Goal: Task Accomplishment & Management: Use online tool/utility

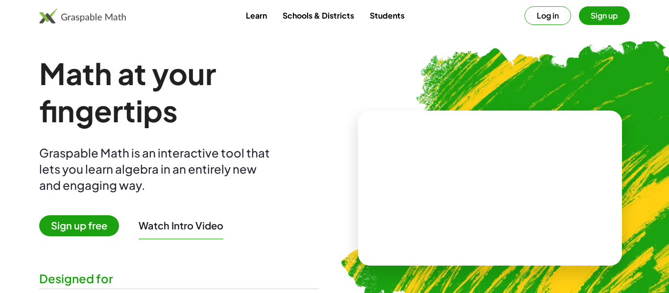
click at [554, 22] on button "Log in" at bounding box center [548, 15] width 47 height 19
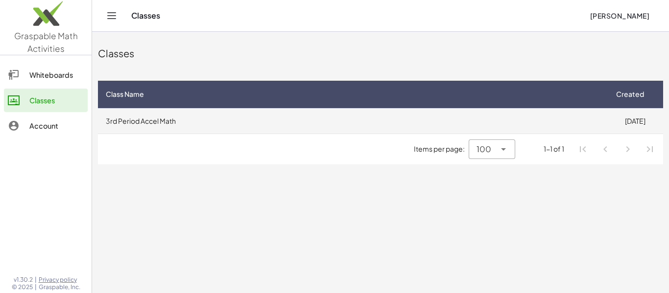
click at [304, 109] on td "3rd Period Accel Math" at bounding box center [352, 120] width 509 height 25
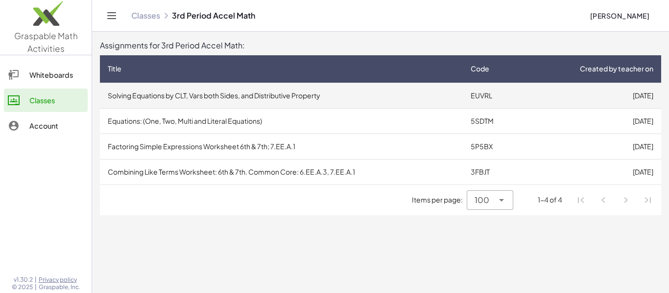
click at [315, 100] on td "Solving Equations by CLT, Vars both Sides, and Distributive Property" at bounding box center [281, 95] width 363 height 25
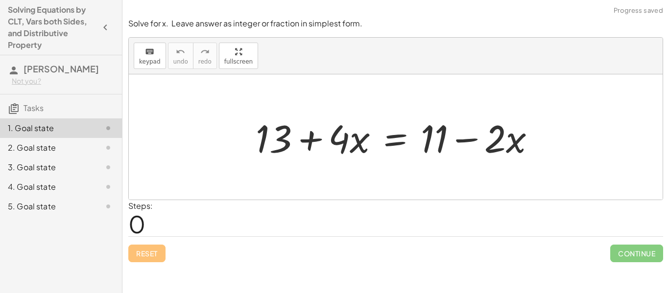
click at [317, 143] on div at bounding box center [399, 137] width 297 height 50
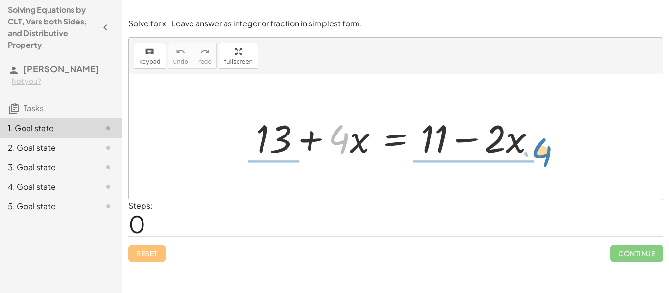
drag, startPoint x: 347, startPoint y: 137, endPoint x: 554, endPoint y: 145, distance: 206.4
click at [554, 145] on div "· 4 + 13 + · 4 · x = + 11 − · 2 · x" at bounding box center [396, 136] width 534 height 125
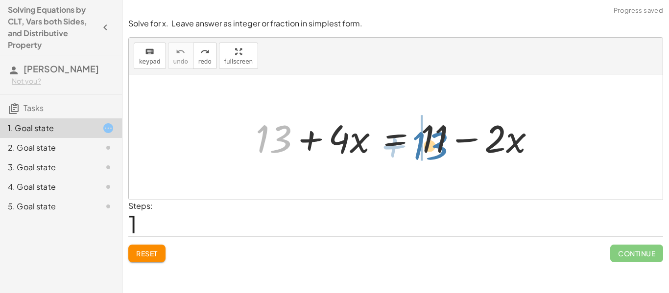
drag, startPoint x: 266, startPoint y: 134, endPoint x: 420, endPoint y: 140, distance: 154.5
click at [420, 140] on div at bounding box center [399, 137] width 297 height 50
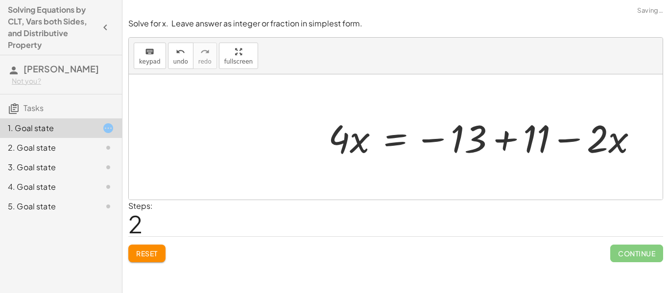
click at [498, 143] on div at bounding box center [487, 137] width 328 height 50
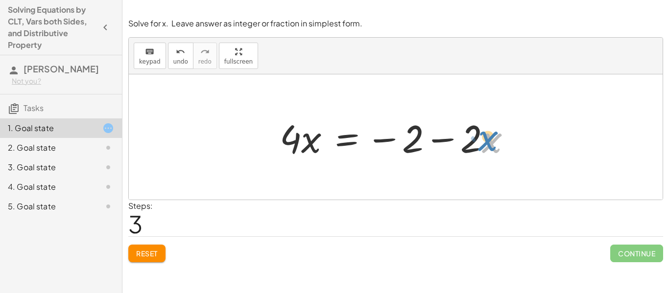
click at [495, 142] on div at bounding box center [399, 137] width 249 height 50
click at [478, 141] on div at bounding box center [399, 137] width 249 height 50
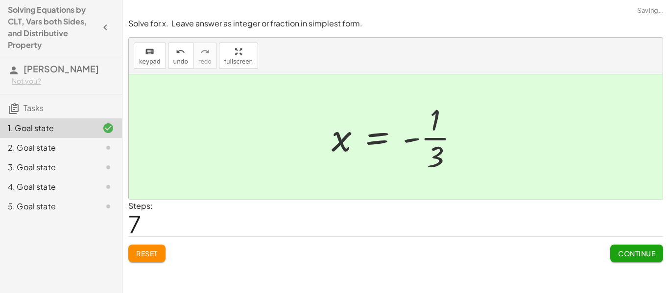
click at [639, 248] on button "Continue" at bounding box center [636, 254] width 53 height 18
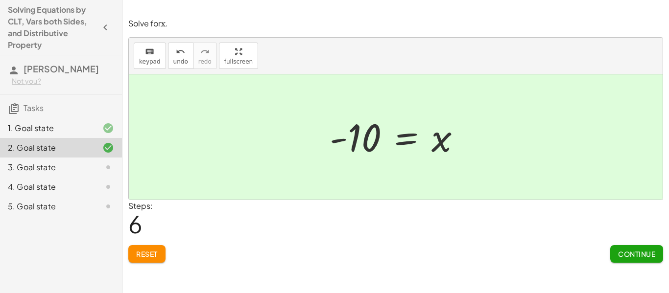
click at [638, 260] on button "Continue" at bounding box center [636, 254] width 53 height 18
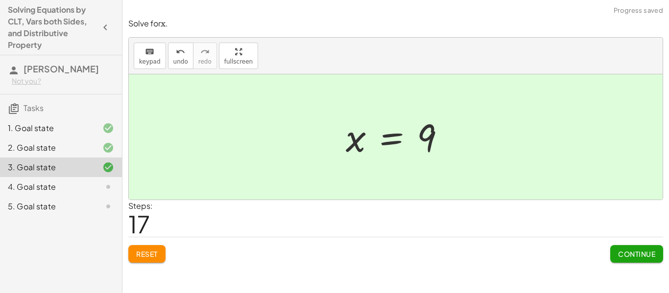
click at [639, 260] on button "Continue" at bounding box center [636, 254] width 53 height 18
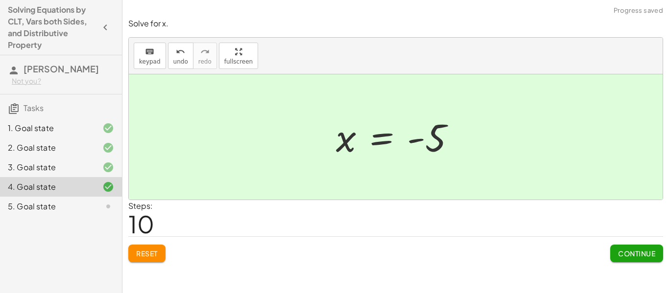
click at [633, 258] on span "Continue" at bounding box center [636, 253] width 37 height 9
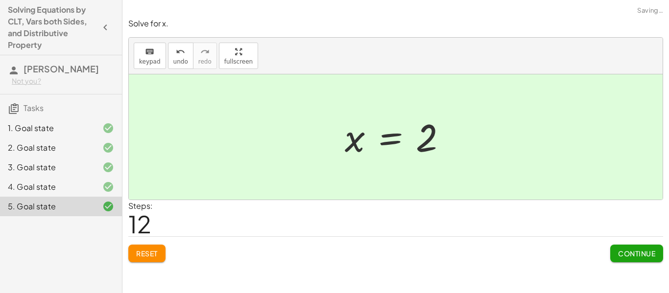
click at [646, 268] on div "Solve for x. keyboard keypad undo undo redo redo fullscreen · · 4 · 5 · ( + · 1…" at bounding box center [395, 140] width 547 height 256
click at [644, 260] on button "Continue" at bounding box center [636, 254] width 53 height 18
